Goal: Obtain resource: Obtain resource

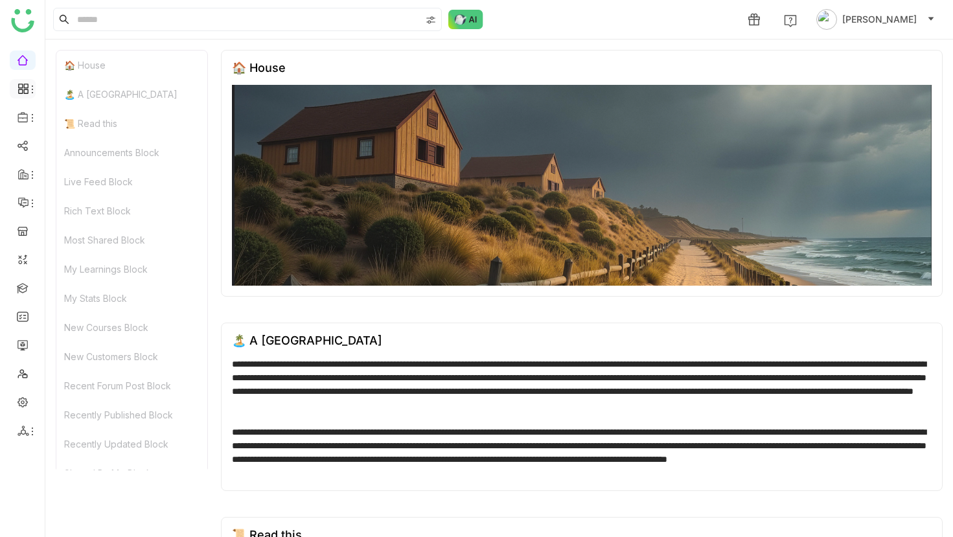
click at [34, 89] on icon at bounding box center [32, 89] width 10 height 10
click at [25, 118] on icon at bounding box center [22, 117] width 10 height 10
click at [74, 187] on link "Library" at bounding box center [90, 191] width 84 height 9
click at [27, 114] on icon at bounding box center [32, 118] width 10 height 10
click at [62, 192] on link "Library" at bounding box center [90, 191] width 84 height 9
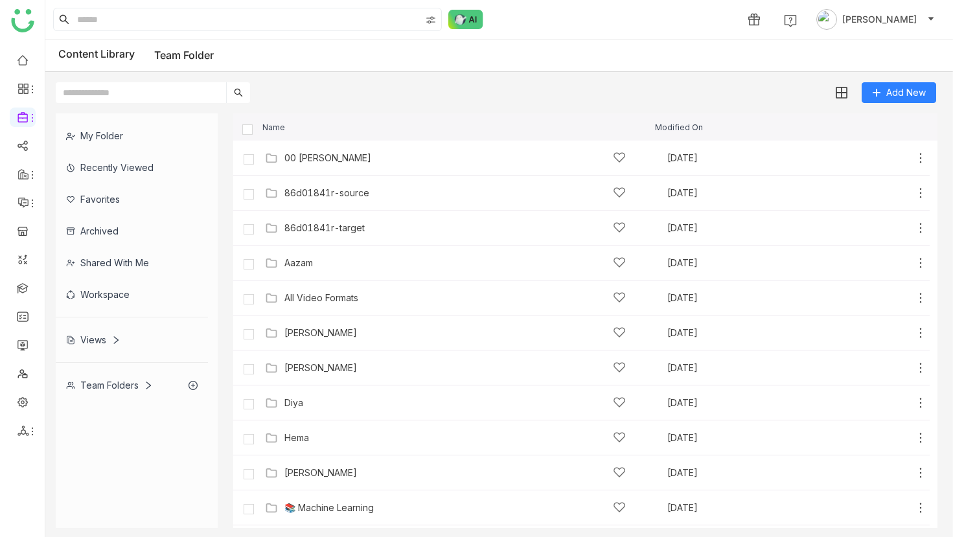
click at [129, 136] on div "My Folder" at bounding box center [132, 136] width 152 height 32
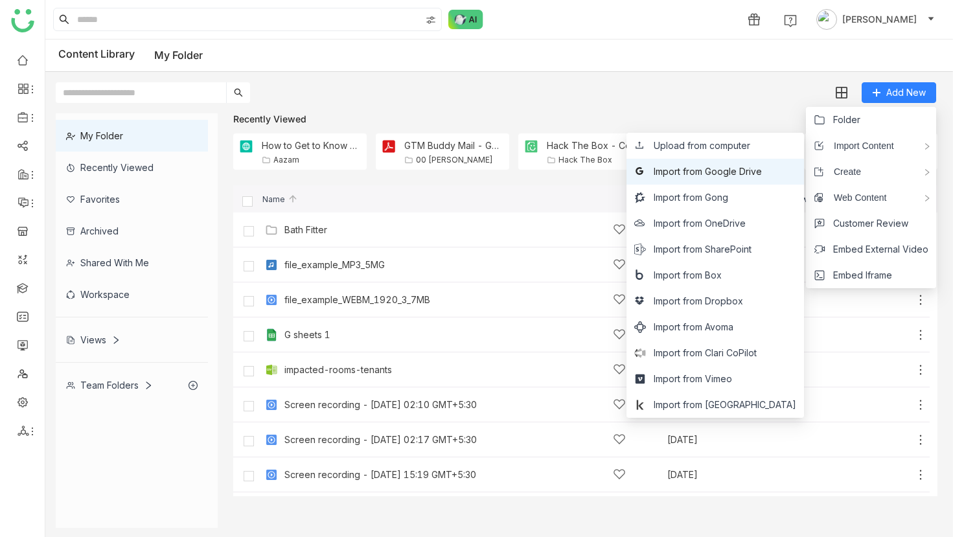
click at [742, 175] on span "Import from Google Drive" at bounding box center [708, 172] width 108 height 14
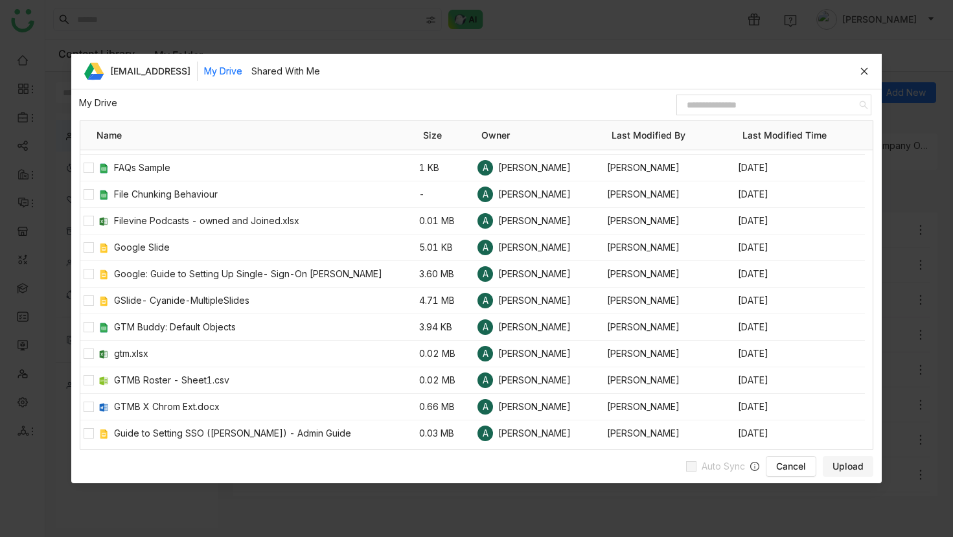
scroll to position [1730, 0]
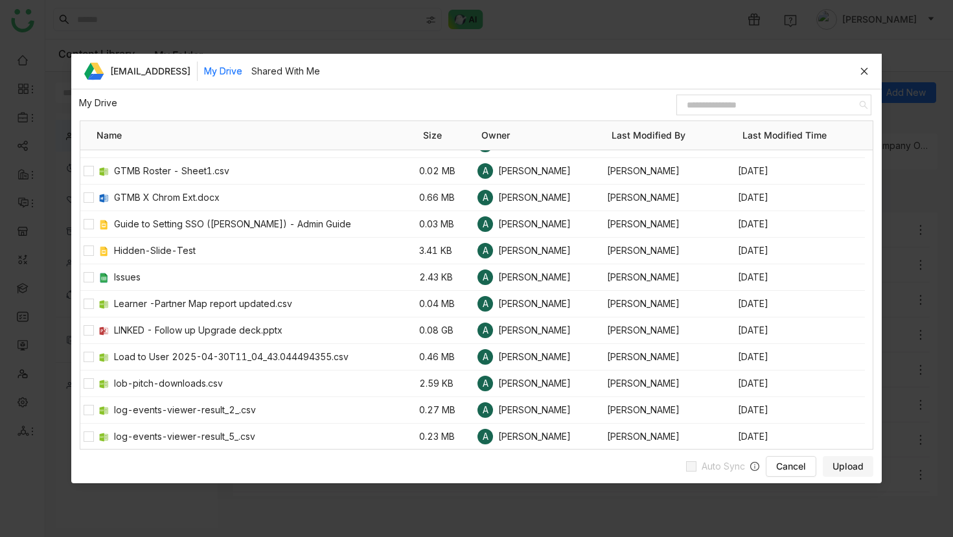
click at [758, 108] on input at bounding box center [768, 105] width 179 height 17
paste input "**********"
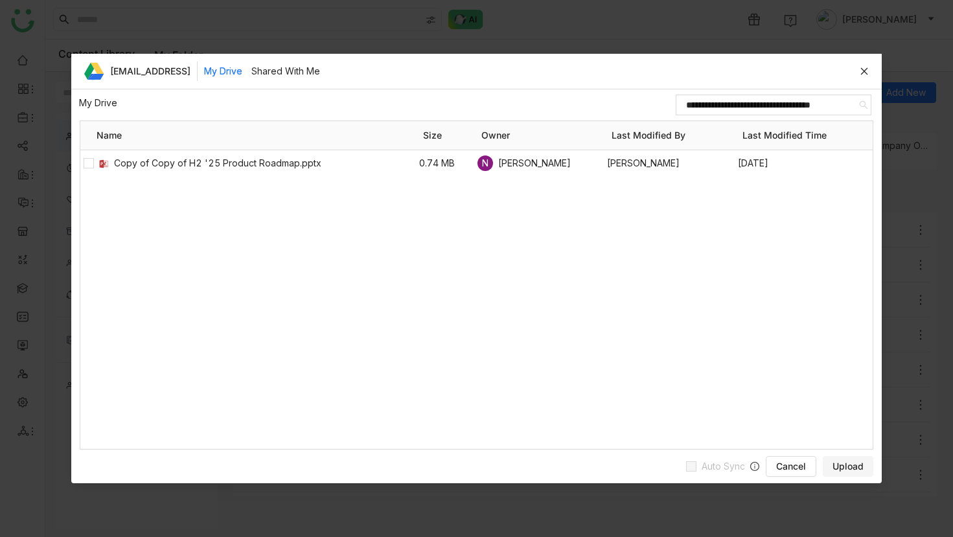
scroll to position [0, 0]
type input "**********"
click at [825, 460] on button "Upload" at bounding box center [848, 466] width 51 height 21
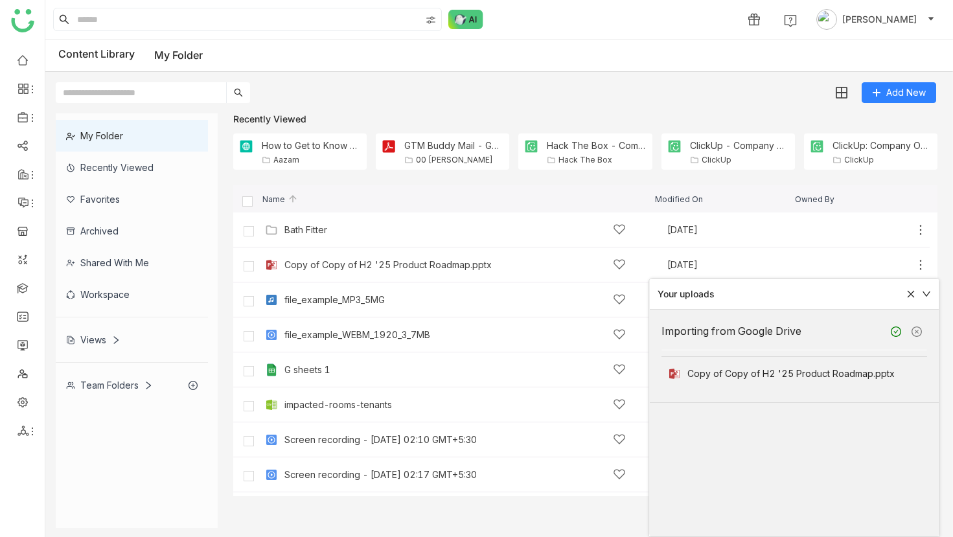
click at [912, 295] on icon at bounding box center [910, 294] width 7 height 7
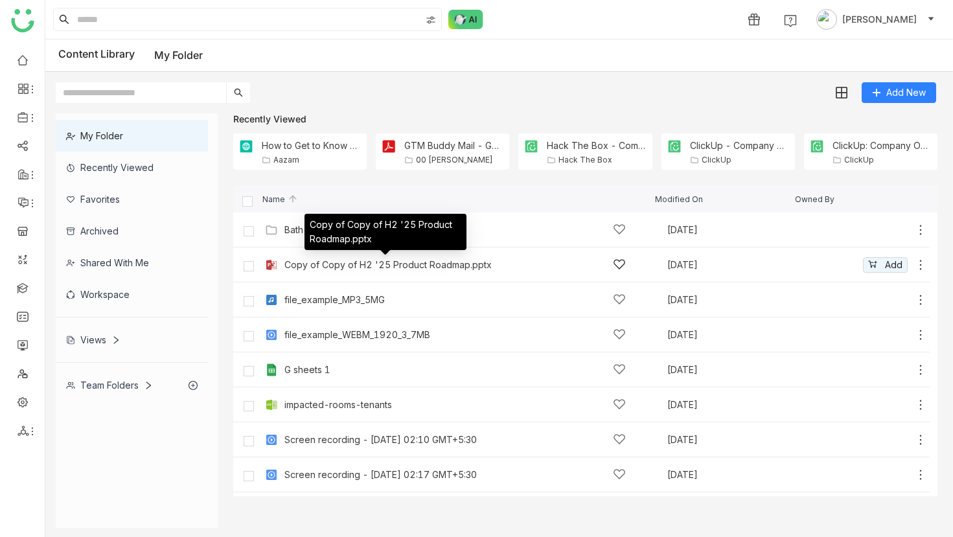
click at [454, 266] on div "Copy of Copy of H2 '25 Product Roadmap.pptx" at bounding box center [387, 265] width 207 height 10
